Goal: Answer question/provide support

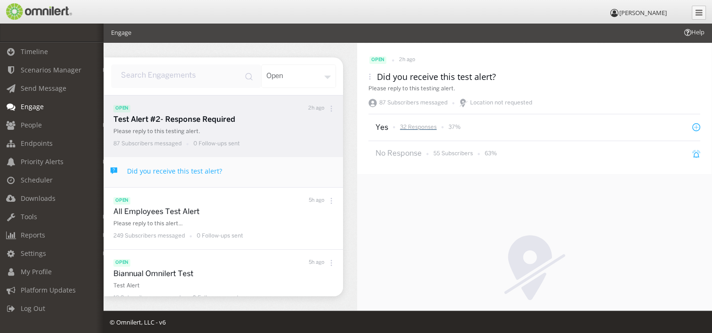
click at [428, 128] on p "32 Responses" at bounding box center [418, 127] width 37 height 8
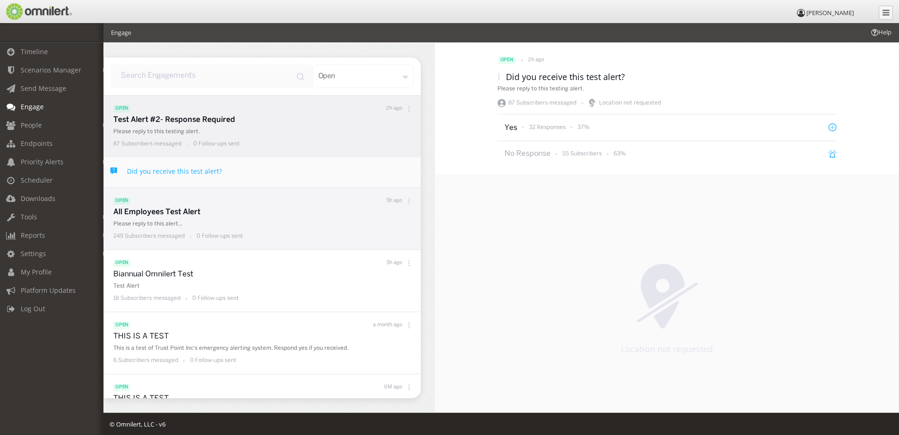
click at [189, 212] on p "All Employees Test Alert" at bounding box center [264, 212] width 303 height 11
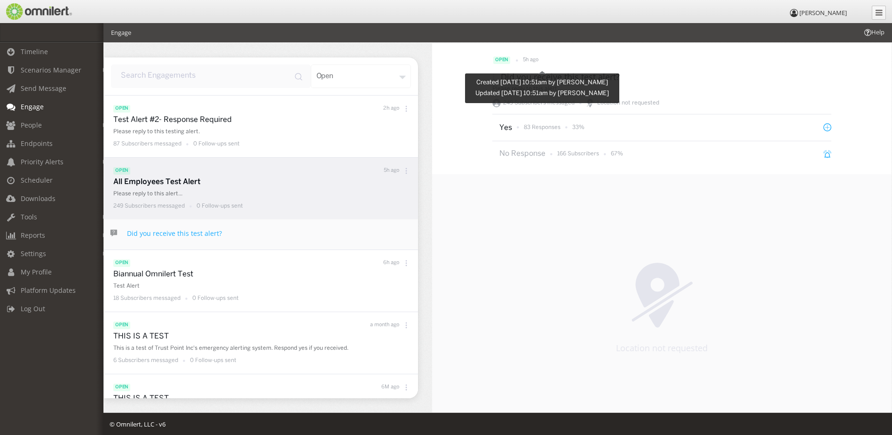
click at [534, 61] on p "5h ago" at bounding box center [531, 60] width 16 height 8
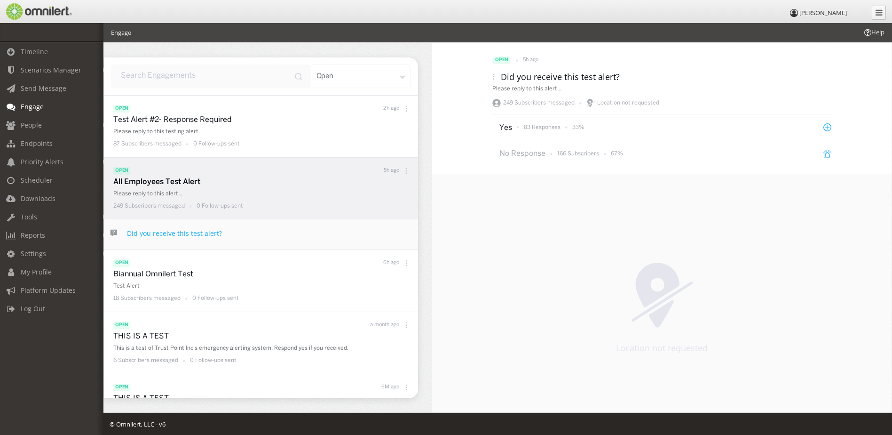
drag, startPoint x: 188, startPoint y: 182, endPoint x: 179, endPoint y: 182, distance: 8.9
click at [179, 182] on p "All Employees Test Alert" at bounding box center [263, 182] width 300 height 11
click at [534, 127] on p "83 Responses" at bounding box center [542, 127] width 37 height 8
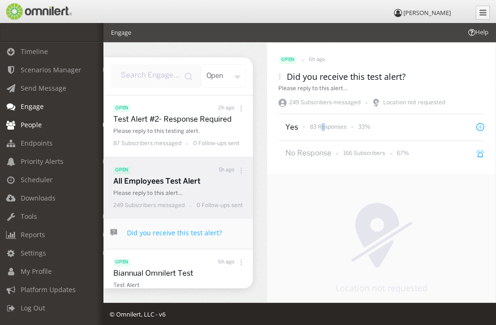
click at [37, 129] on link "People" at bounding box center [56, 125] width 112 height 18
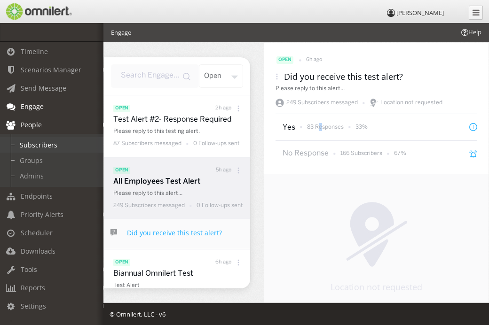
click at [51, 143] on link "Subscribers" at bounding box center [56, 145] width 112 height 16
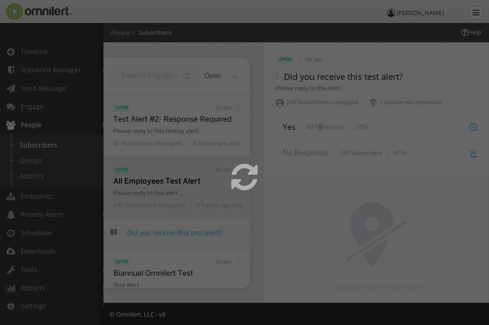
select select
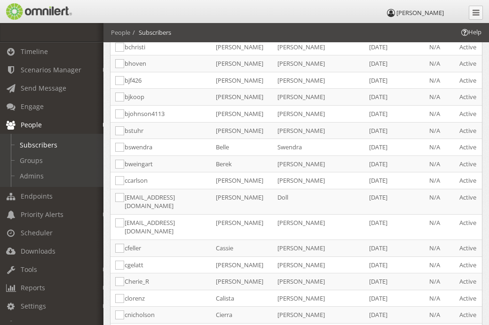
scroll to position [376, 0]
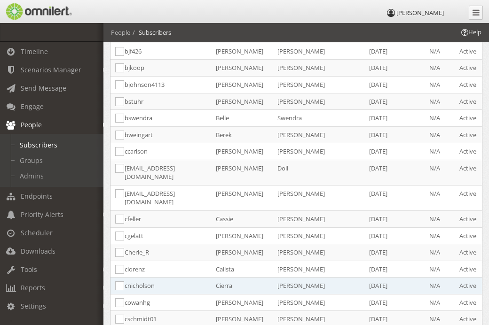
click at [149, 278] on td "cnicholson" at bounding box center [165, 286] width 91 height 17
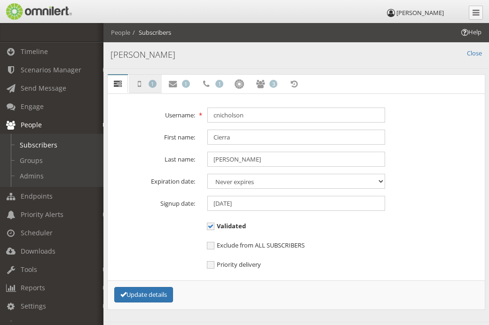
click at [142, 81] on icon at bounding box center [139, 84] width 10 height 6
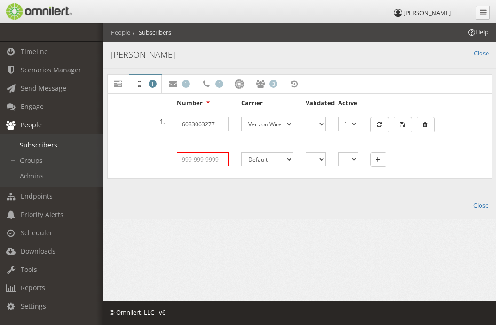
type input "ibreuhl"
drag, startPoint x: 215, startPoint y: 124, endPoint x: 176, endPoint y: 124, distance: 39.0
click at [176, 124] on div "6083063277" at bounding box center [203, 124] width 64 height 14
click at [168, 87] on icon at bounding box center [173, 84] width 10 height 6
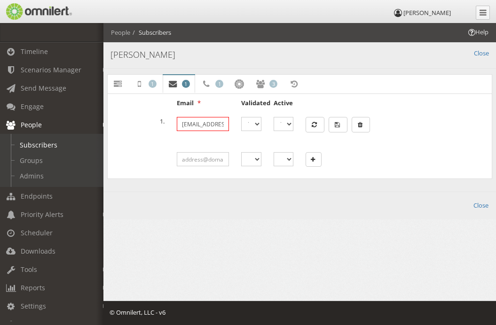
click at [213, 125] on input "[EMAIL_ADDRESS][DOMAIN_NAME]" at bounding box center [203, 124] width 52 height 14
click at [215, 80] on link "Voice numbers 1" at bounding box center [212, 84] width 32 height 19
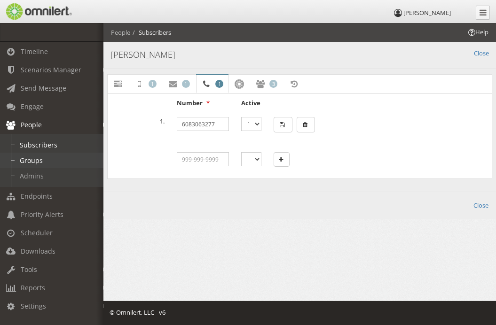
click at [41, 164] on link "Groups" at bounding box center [56, 161] width 112 height 16
select select
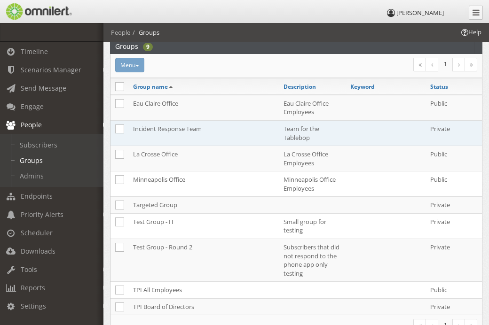
scroll to position [94, 0]
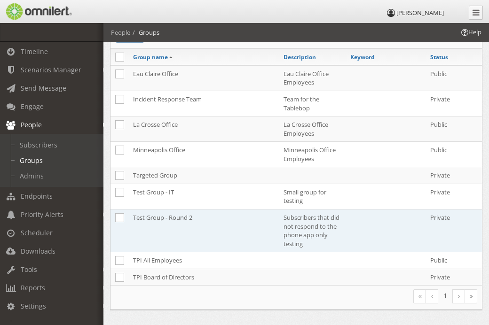
click at [187, 217] on td "Test Group - Round 2" at bounding box center [203, 231] width 150 height 43
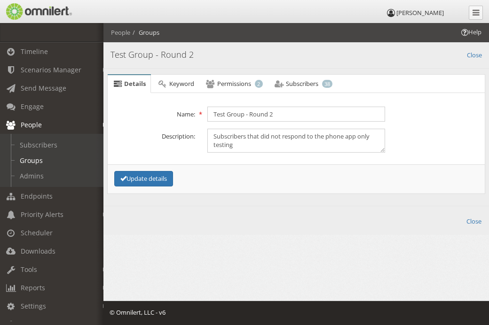
scroll to position [0, 0]
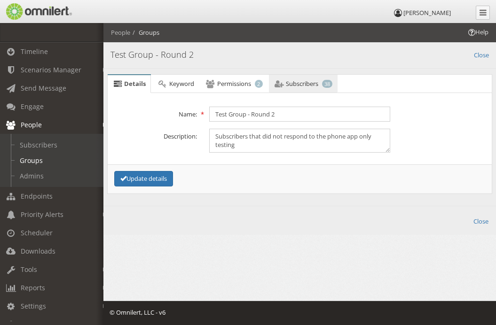
click at [293, 92] on link "Subscribers 38" at bounding box center [303, 84] width 69 height 19
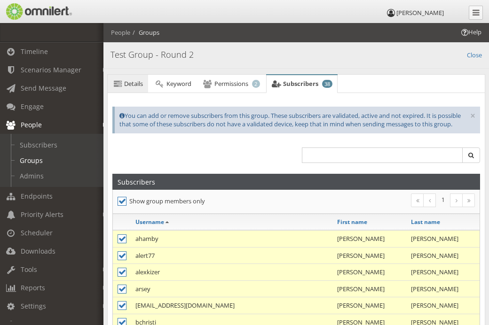
click at [138, 85] on span "Details" at bounding box center [133, 83] width 19 height 8
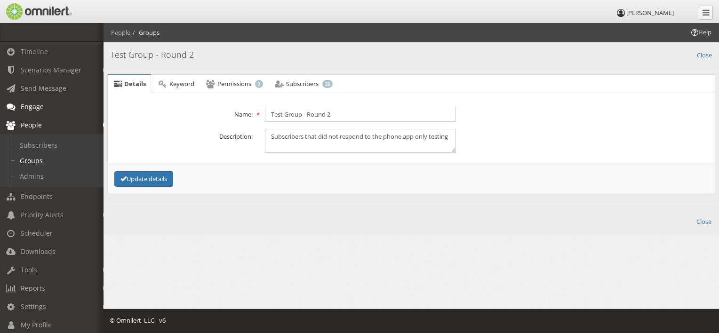
click at [39, 110] on span "Engage" at bounding box center [32, 106] width 23 height 9
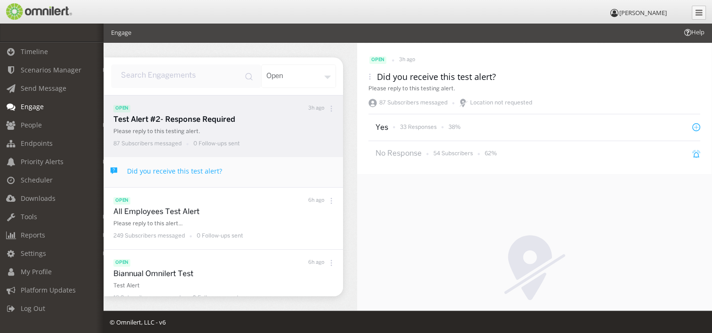
click at [180, 116] on p "Test Alert #2- Response Required" at bounding box center [225, 120] width 225 height 11
click at [427, 131] on p "33 Responses" at bounding box center [418, 127] width 37 height 8
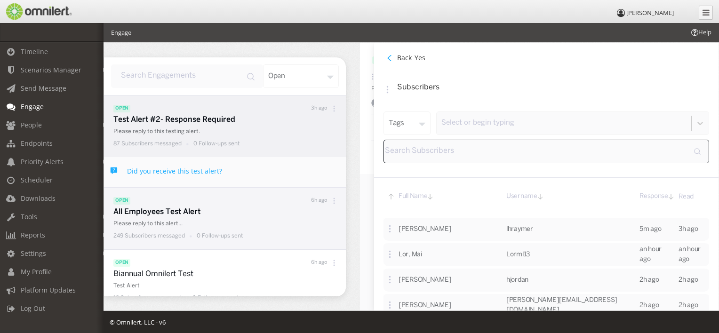
click at [181, 209] on p "All Employees Test Alert" at bounding box center [227, 212] width 228 height 11
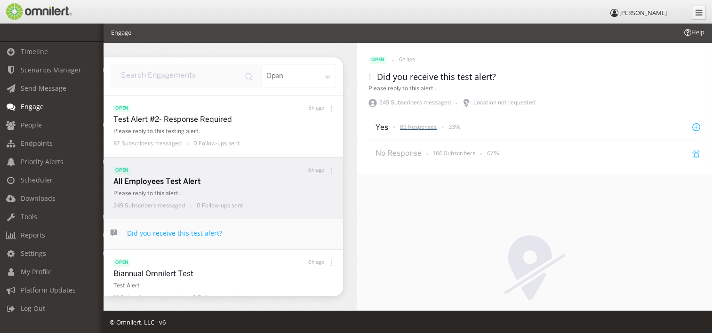
click at [418, 129] on p "83 Responses" at bounding box center [418, 127] width 37 height 8
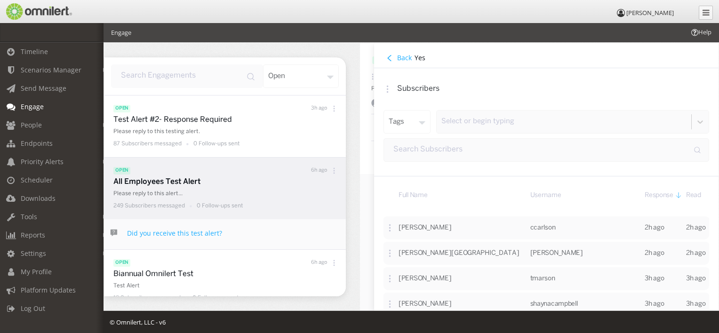
click at [489, 130] on div "Select or begin typing" at bounding box center [572, 122] width 272 height 23
click at [412, 154] on input "input" at bounding box center [545, 150] width 325 height 24
type input "cier"
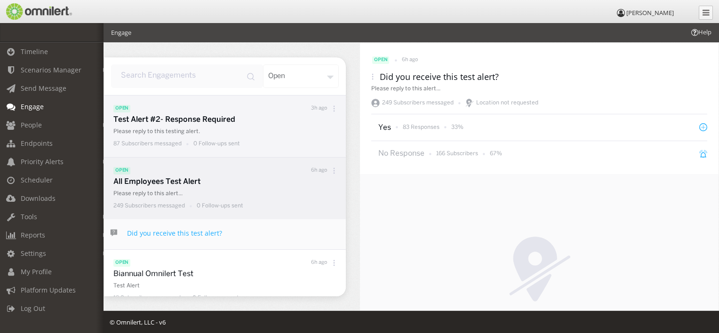
click at [198, 122] on p "Test Alert #2- Response Required" at bounding box center [227, 120] width 228 height 11
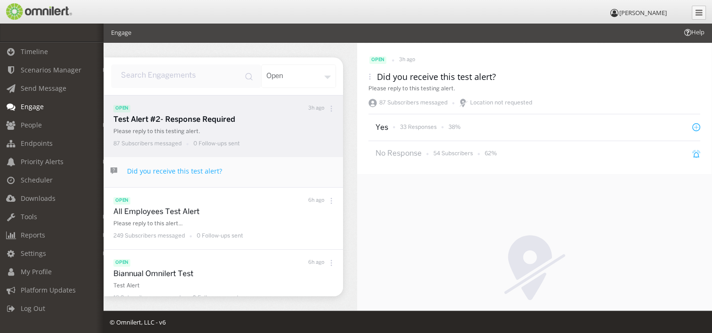
click at [412, 122] on div "33 Responses 38%" at bounding box center [427, 127] width 68 height 12
click at [414, 126] on p "33 Responses" at bounding box center [418, 127] width 37 height 8
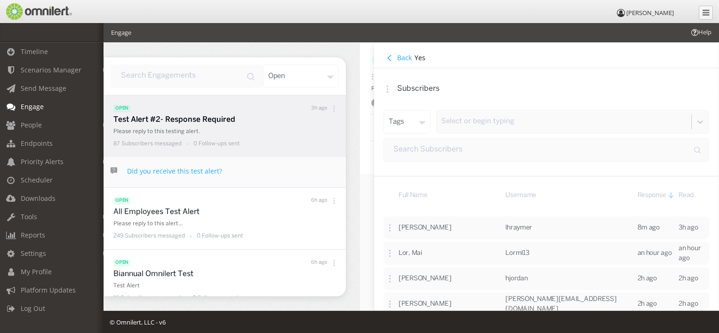
click at [462, 150] on input "input" at bounding box center [545, 150] width 325 height 24
type input "cier"
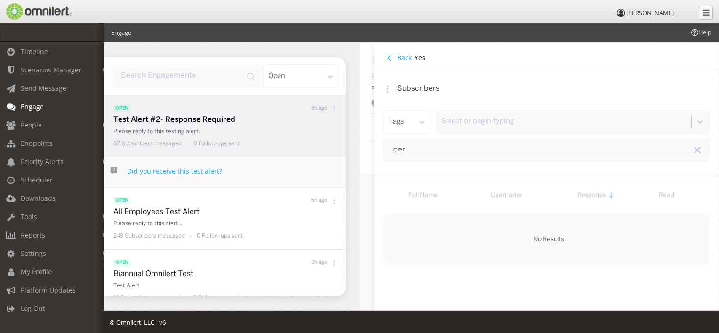
click at [388, 57] on icon at bounding box center [389, 58] width 6 height 6
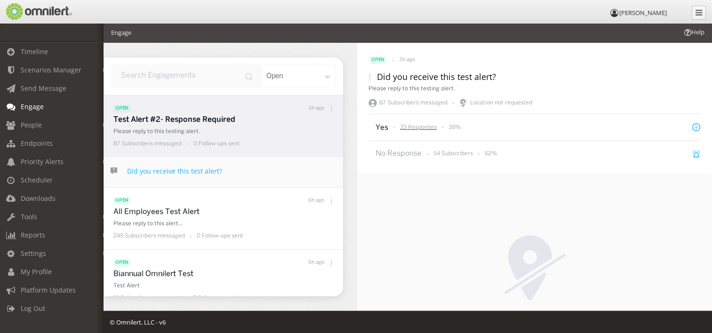
click at [404, 128] on p "33 Responses" at bounding box center [418, 127] width 37 height 8
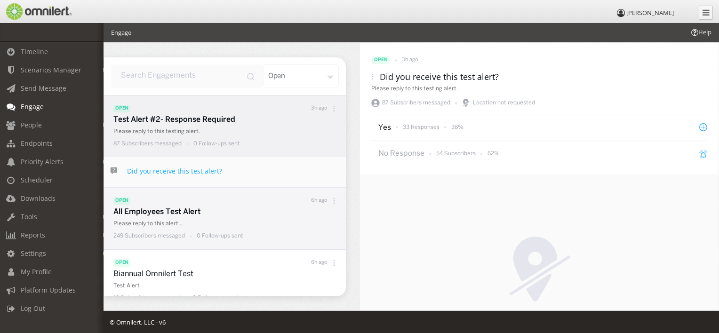
click at [152, 213] on p "All Employees Test Alert" at bounding box center [227, 212] width 228 height 11
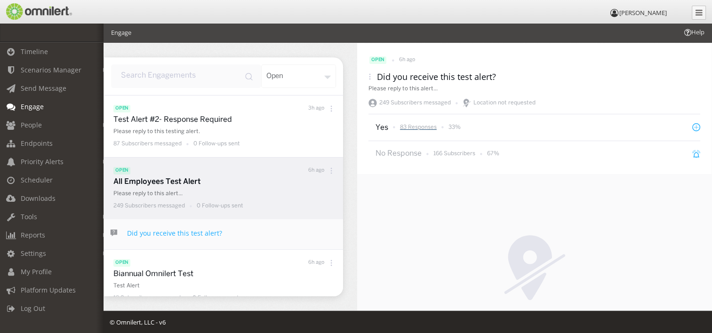
click at [412, 128] on p "83 Responses" at bounding box center [418, 127] width 37 height 8
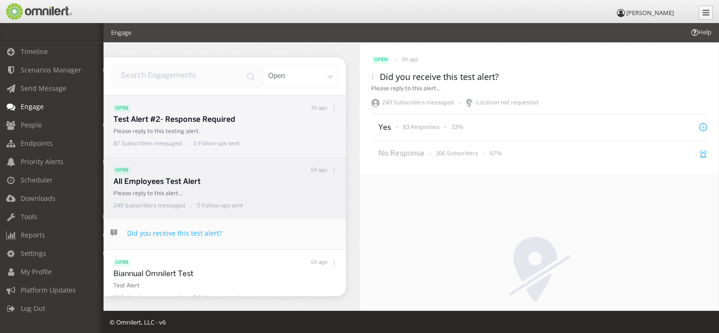
click at [205, 124] on p "Test Alert #2- Response Required" at bounding box center [227, 120] width 228 height 11
